Goal: Task Accomplishment & Management: Manage account settings

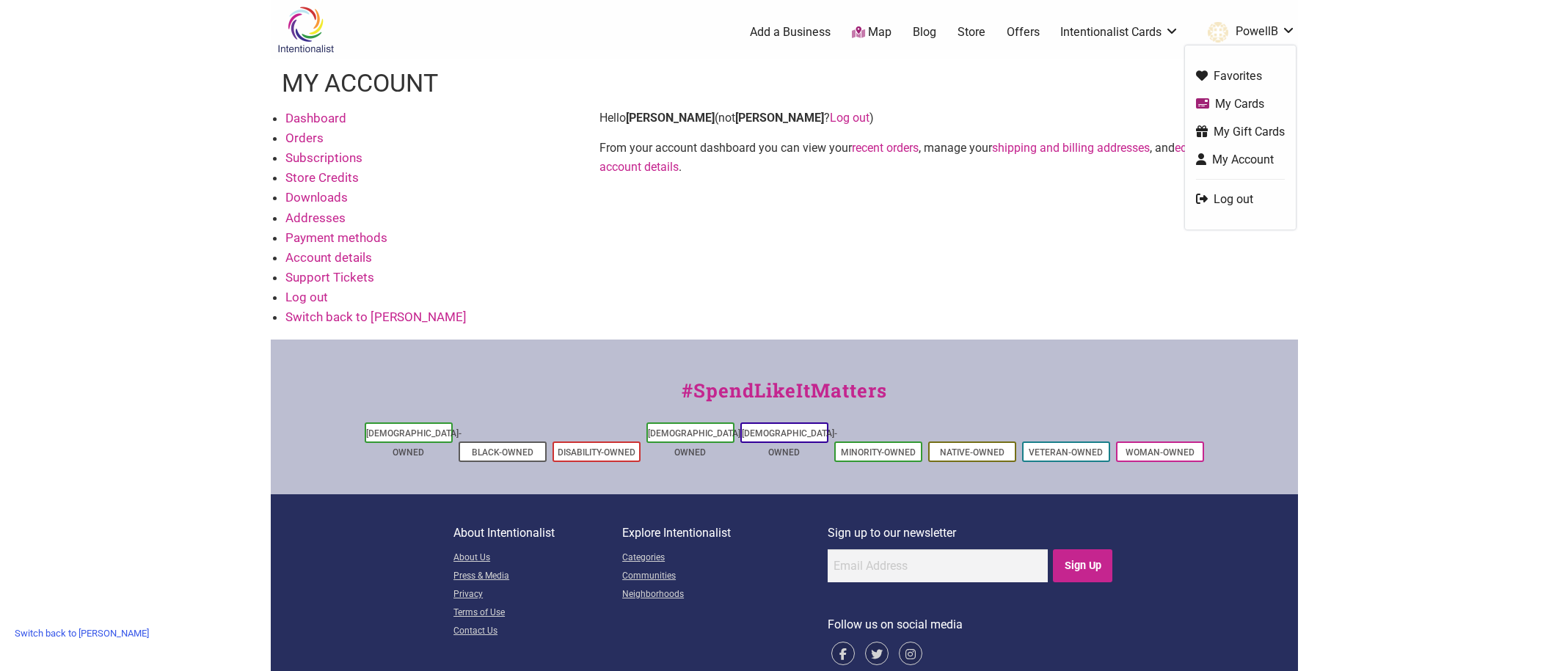
click at [1253, 102] on link "My Cards" at bounding box center [1240, 103] width 89 height 17
click at [68, 632] on link "Switch back to [PERSON_NAME]" at bounding box center [81, 633] width 149 height 23
